Goal: Task Accomplishment & Management: Manage account settings

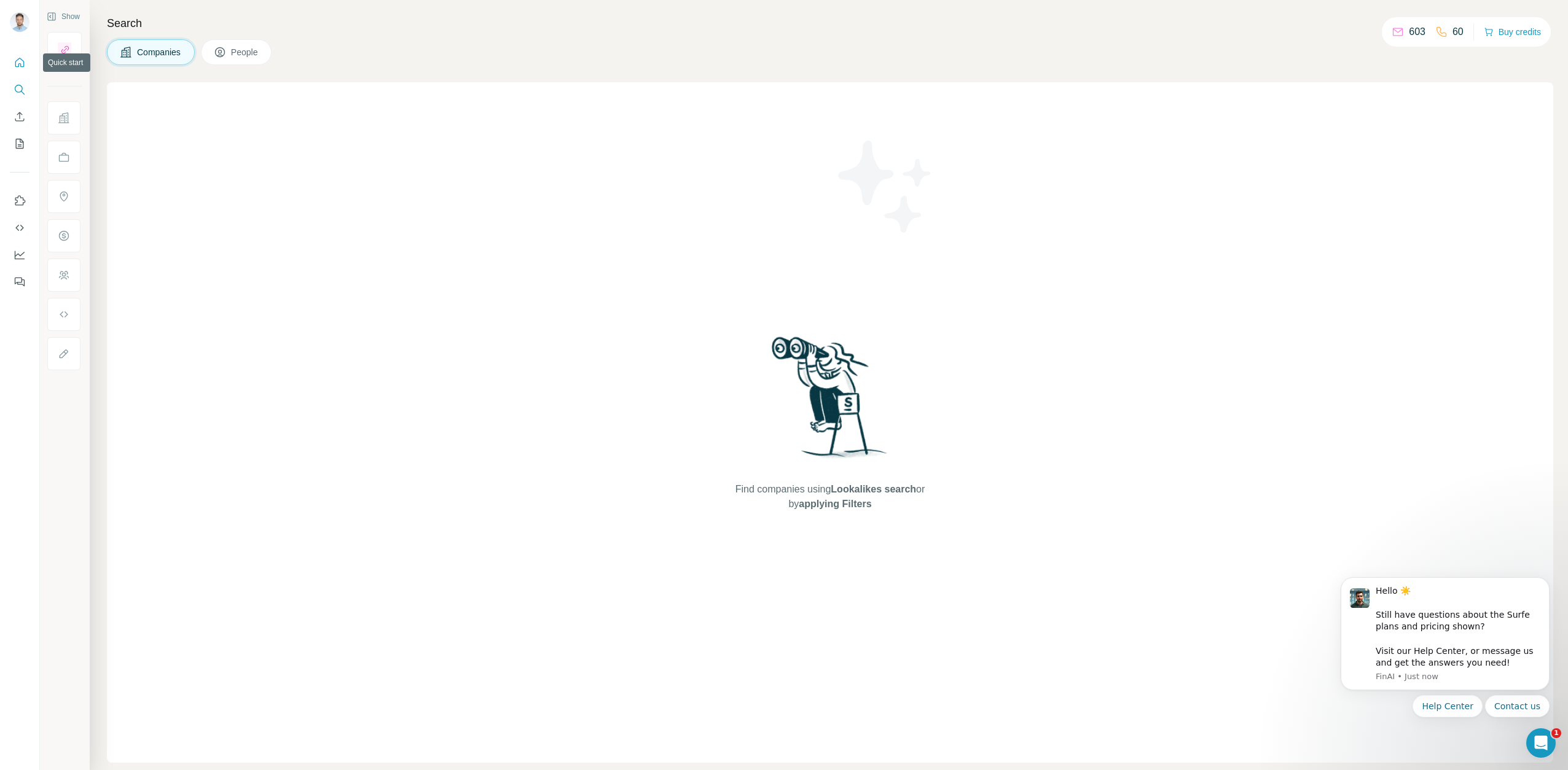
click at [20, 63] on icon "Quick start" at bounding box center [19, 62] width 12 height 12
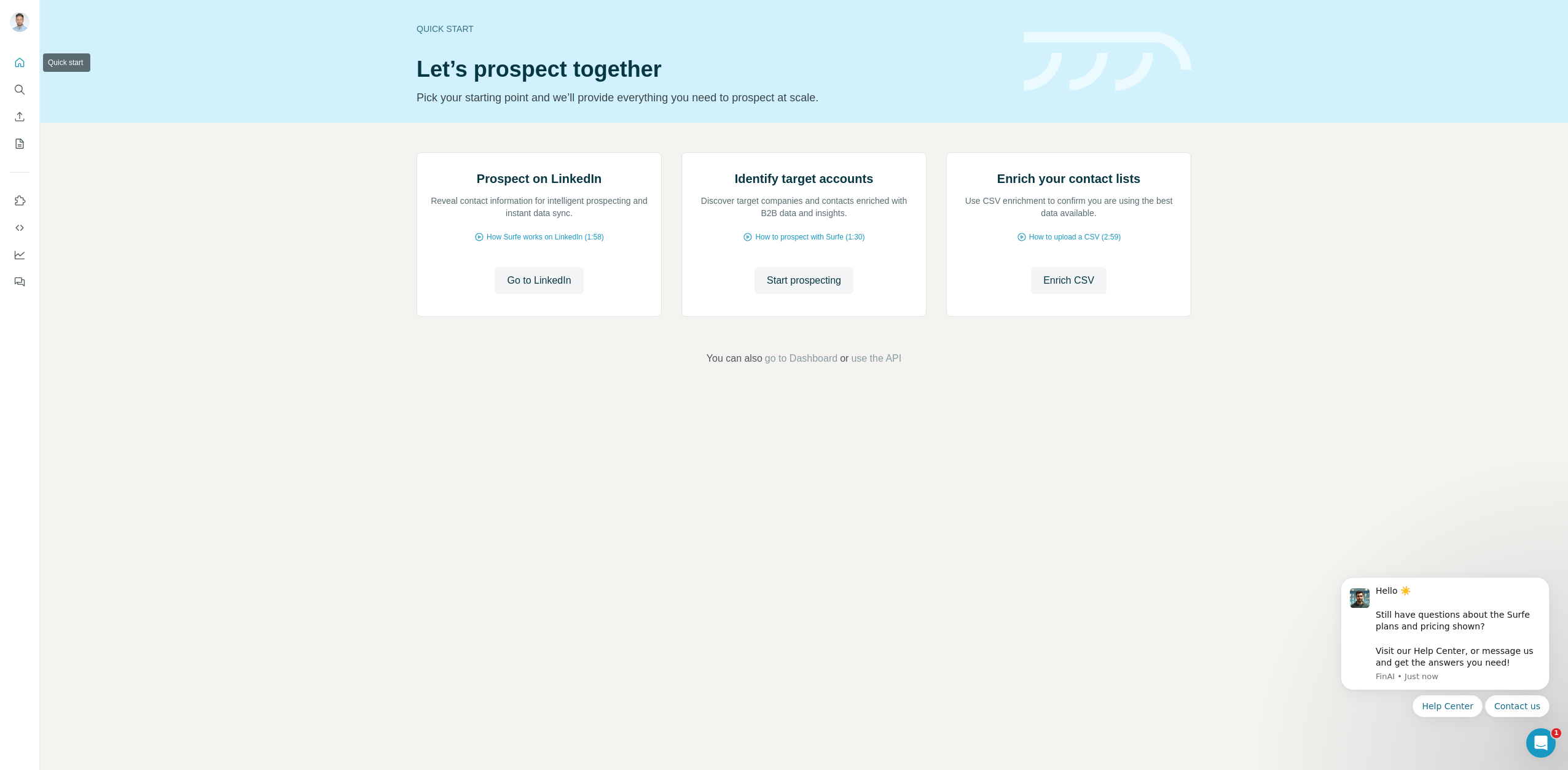
click at [22, 73] on button "Quick start" at bounding box center [19, 62] width 20 height 22
click at [14, 66] on icon "Quick start" at bounding box center [19, 62] width 12 height 12
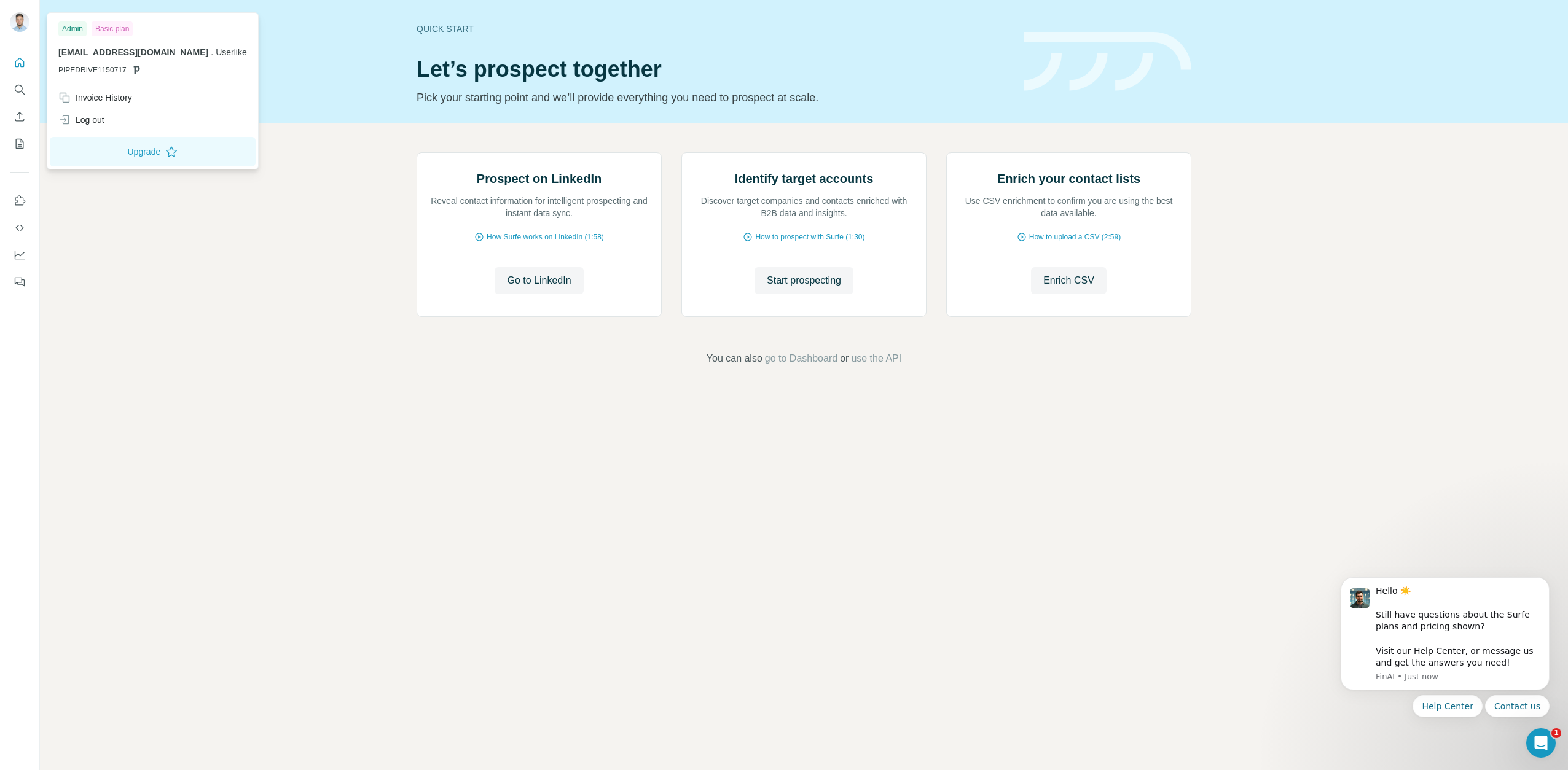
click at [29, 21] on img at bounding box center [19, 22] width 20 height 20
click at [24, 21] on img at bounding box center [19, 22] width 20 height 20
click at [127, 99] on div "Invoice History" at bounding box center [94, 97] width 73 height 12
click at [208, 733] on span "Close" at bounding box center [202, 732] width 22 height 12
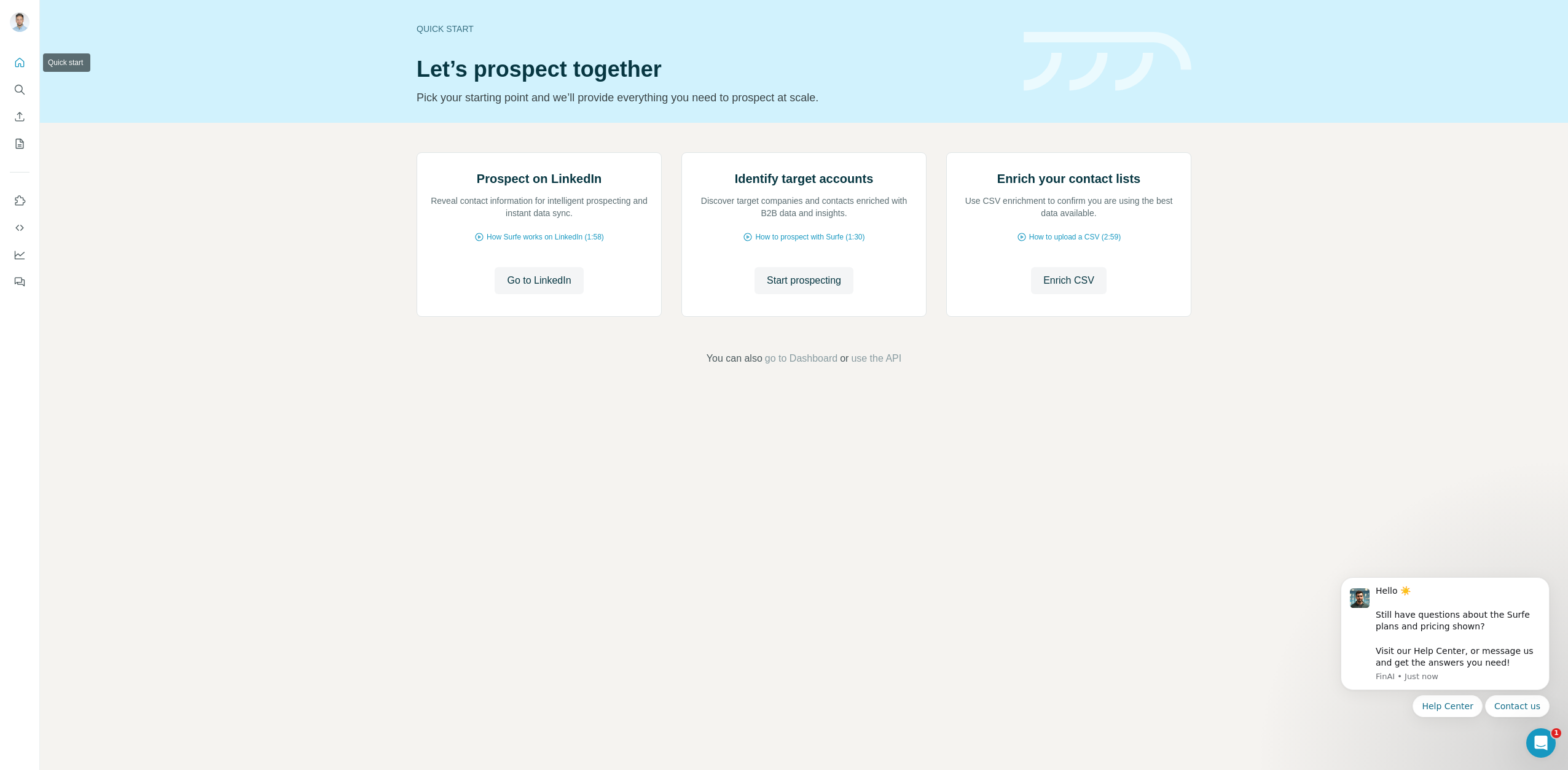
click at [26, 58] on button "Quick start" at bounding box center [19, 62] width 20 height 22
click at [16, 56] on icon "Quick start" at bounding box center [19, 62] width 12 height 12
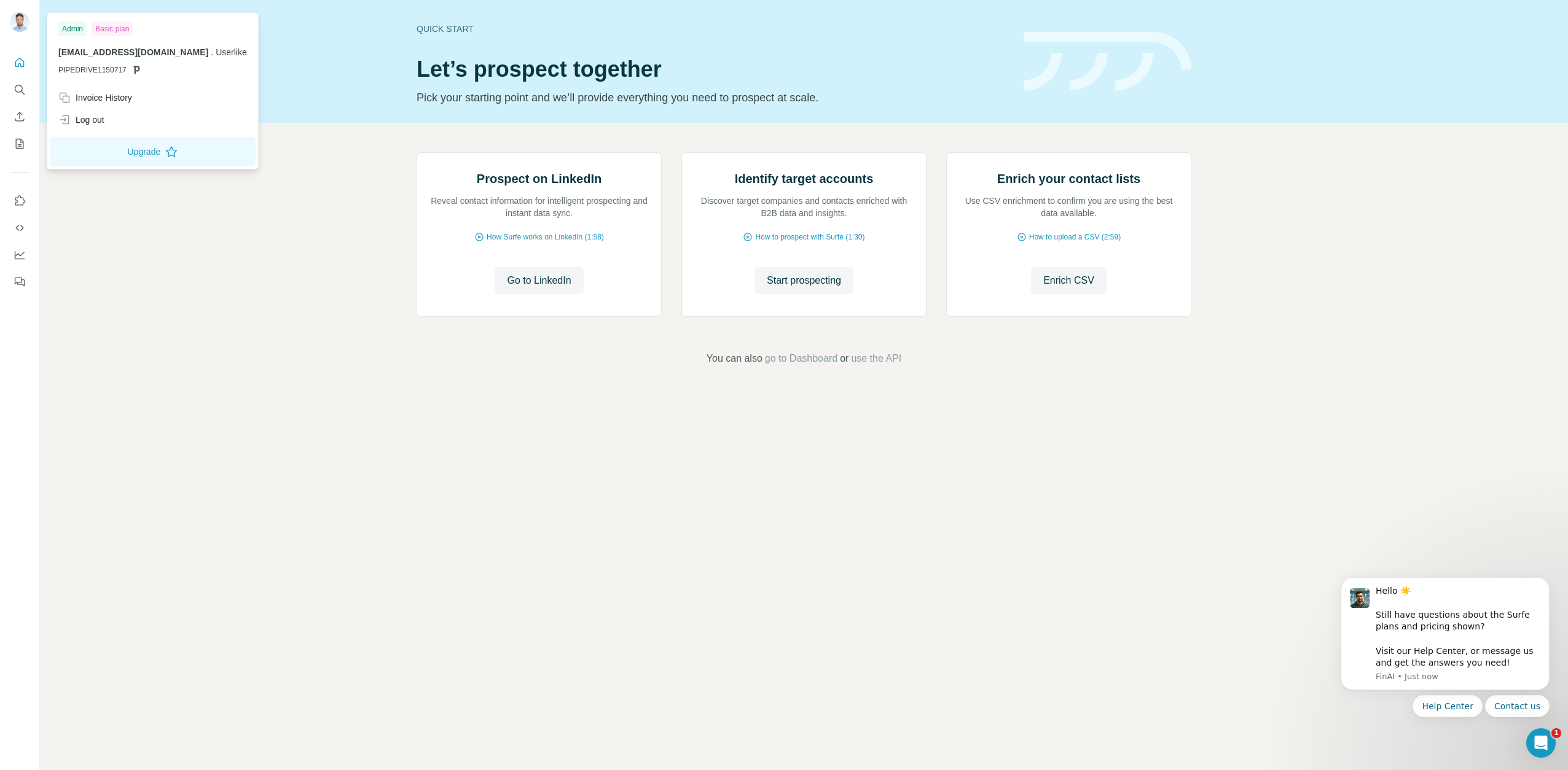
click at [26, 30] on div at bounding box center [19, 23] width 20 height 22
click at [111, 98] on div "Invoice History" at bounding box center [94, 97] width 73 height 12
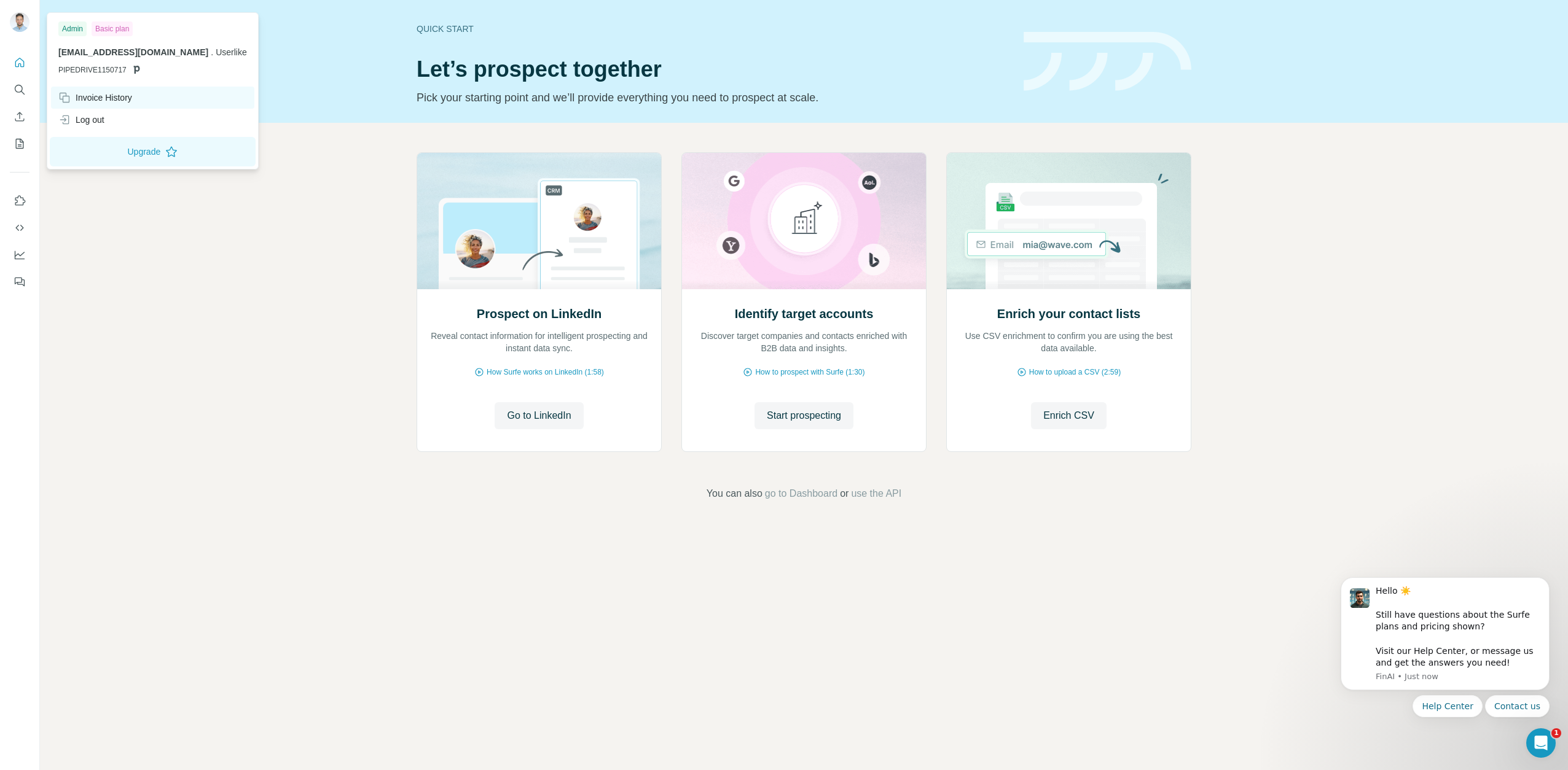
click at [127, 96] on div "Invoice History" at bounding box center [94, 97] width 73 height 12
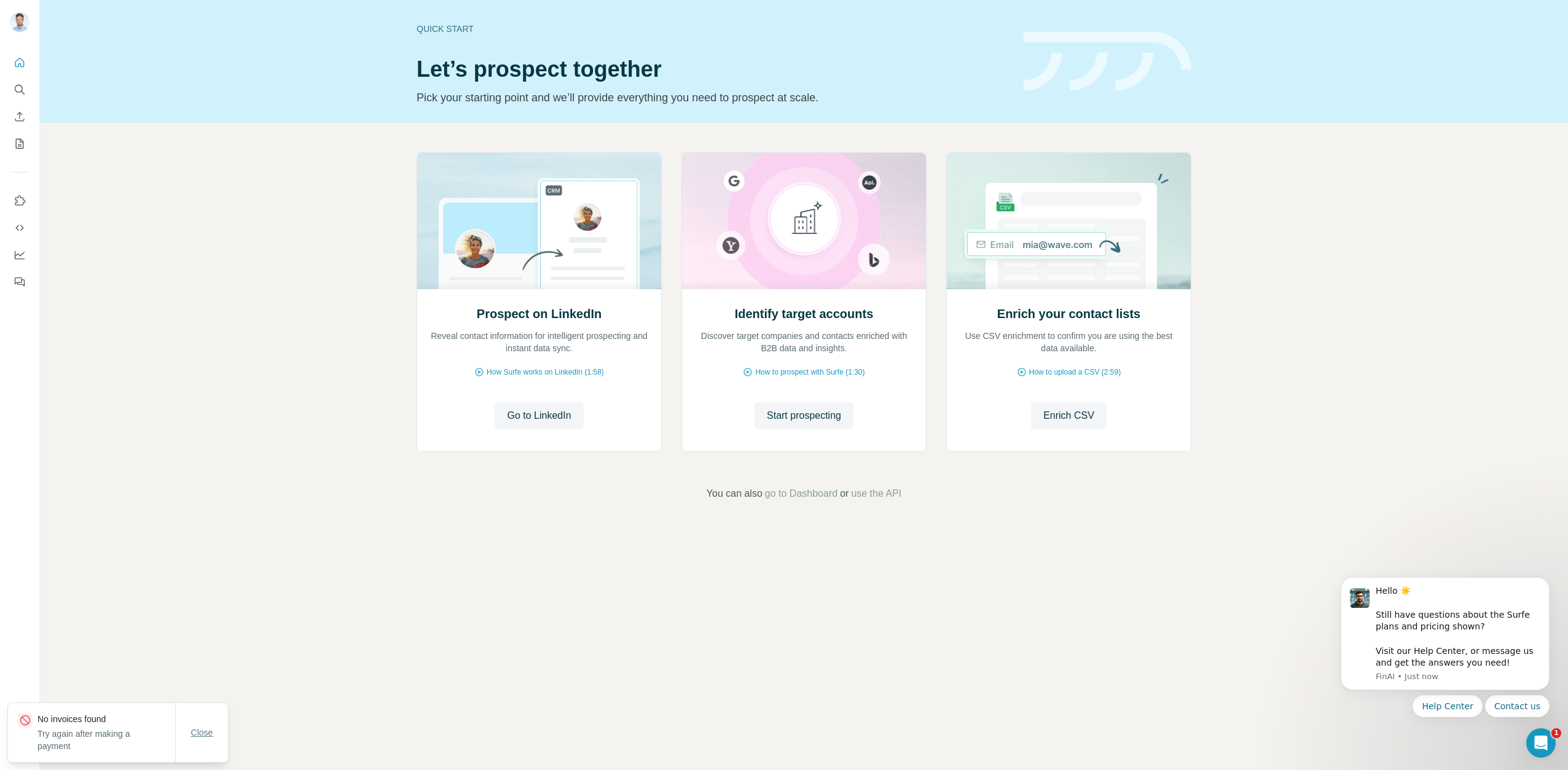
click at [207, 732] on span "Close" at bounding box center [202, 732] width 22 height 12
click at [22, 258] on icon "Dashboard" at bounding box center [19, 254] width 12 height 12
